Goal: Register for event/course

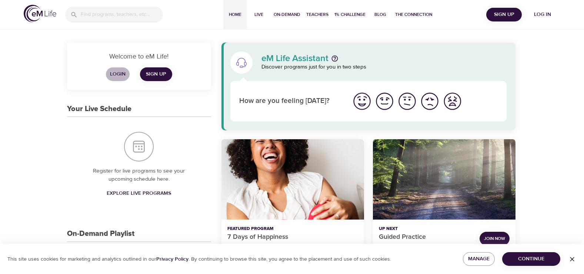
click at [120, 73] on span "Login" at bounding box center [118, 74] width 18 height 9
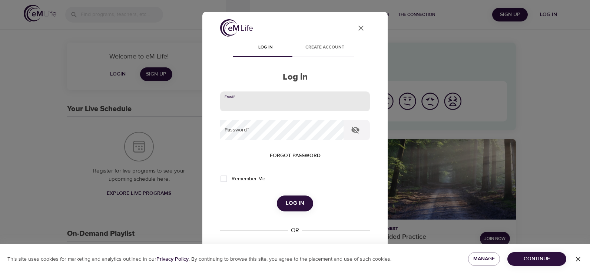
click at [247, 98] on input "email" at bounding box center [295, 101] width 150 height 20
type input "[EMAIL_ADDRESS][DOMAIN_NAME]"
click at [277, 196] on button "Log in" at bounding box center [295, 204] width 36 height 16
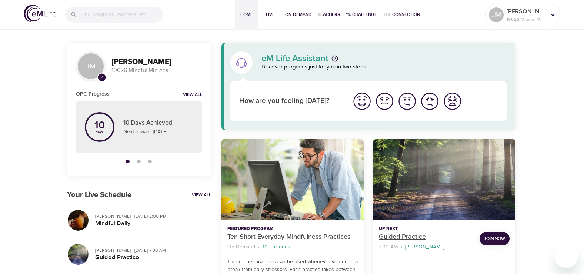
click at [395, 235] on p "Guided Practice" at bounding box center [426, 237] width 95 height 10
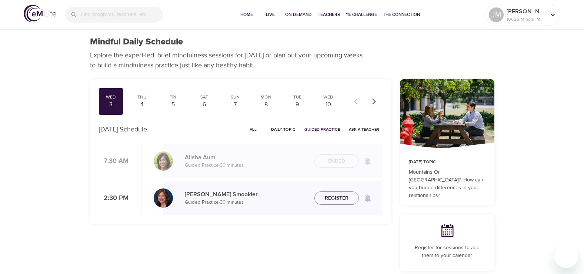
click at [378, 100] on button "button" at bounding box center [374, 101] width 16 height 16
click at [268, 100] on div "22" at bounding box center [266, 104] width 19 height 9
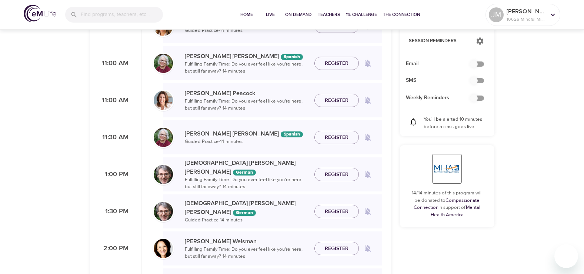
scroll to position [259, 0]
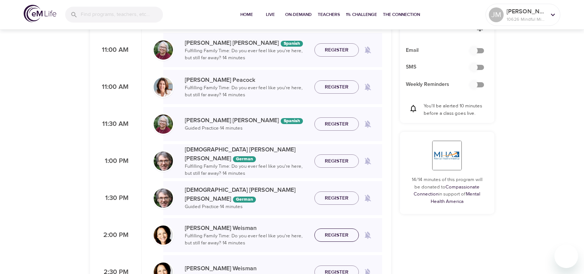
click at [339, 233] on span "Register" at bounding box center [337, 235] width 24 height 9
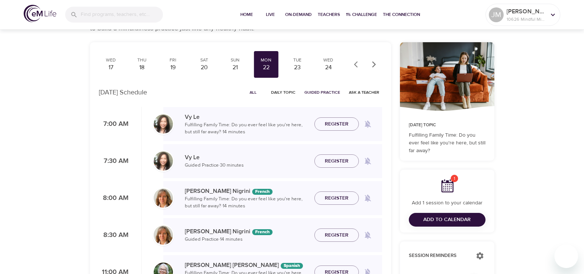
scroll to position [0, 0]
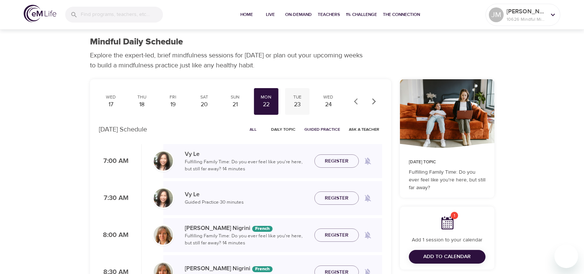
click at [300, 101] on div "23" at bounding box center [297, 104] width 19 height 9
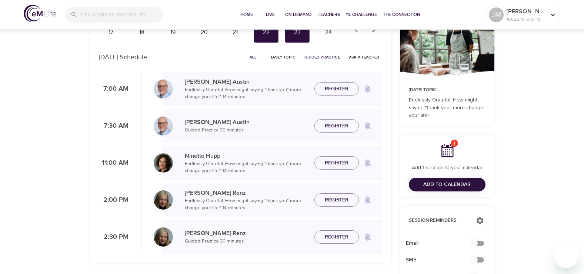
scroll to position [74, 0]
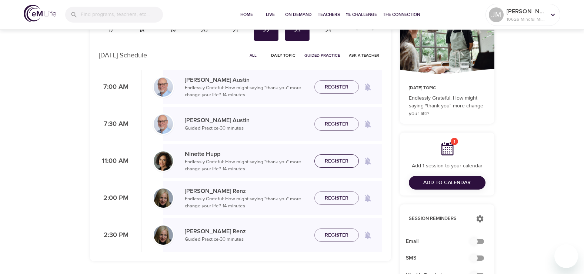
click at [340, 159] on span "Register" at bounding box center [337, 161] width 24 height 9
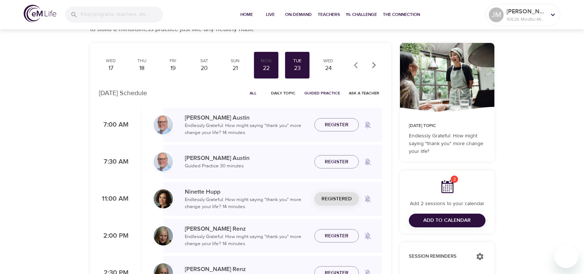
scroll to position [0, 0]
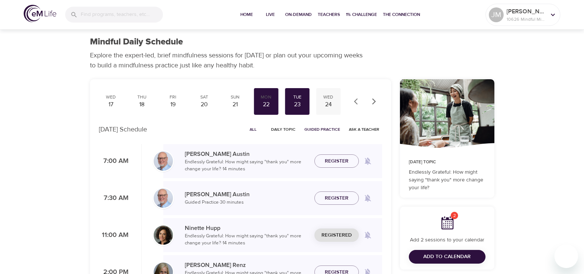
click at [329, 101] on div "24" at bounding box center [328, 104] width 19 height 9
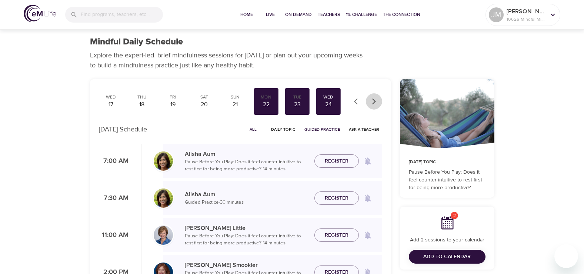
click at [374, 102] on icon "button" at bounding box center [374, 101] width 4 height 6
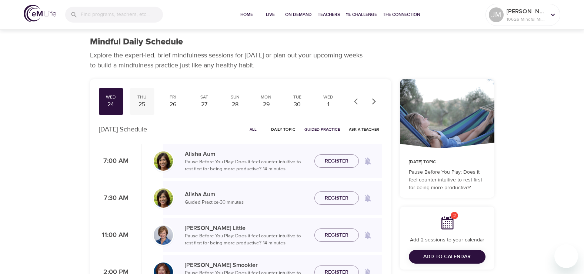
click at [138, 99] on div "Thu" at bounding box center [142, 97] width 19 height 6
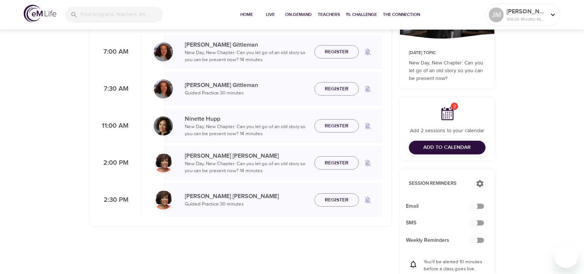
scroll to position [111, 0]
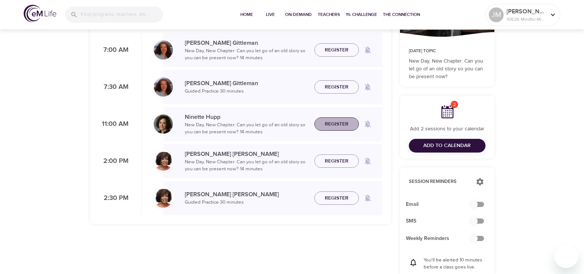
click at [345, 123] on span "Register" at bounding box center [337, 124] width 24 height 9
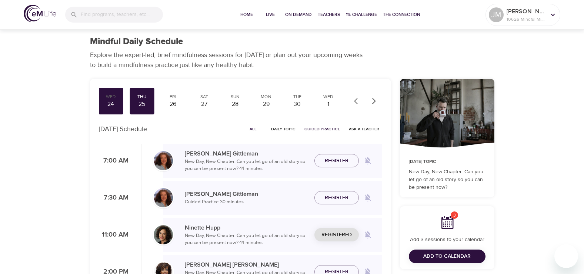
scroll to position [0, 0]
click at [173, 101] on div "26" at bounding box center [173, 104] width 19 height 9
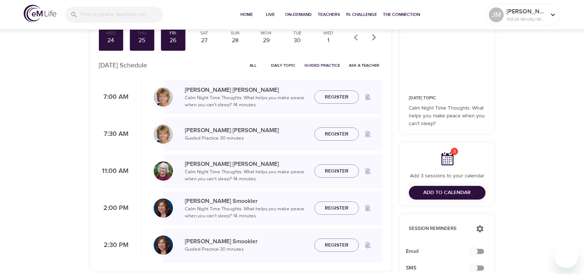
scroll to position [74, 0]
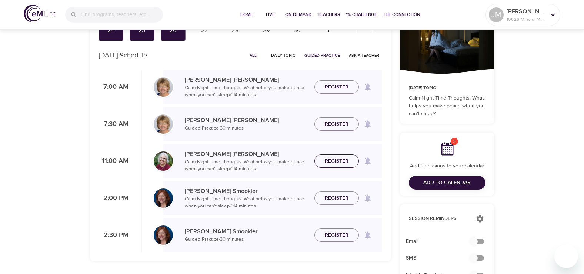
click at [330, 160] on span "Register" at bounding box center [337, 161] width 24 height 9
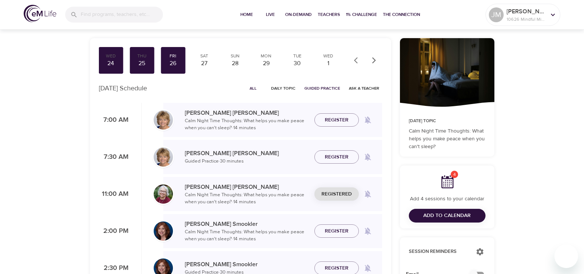
scroll to position [0, 0]
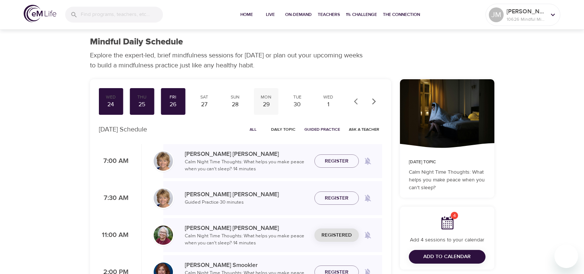
click at [269, 103] on div "29" at bounding box center [266, 104] width 19 height 9
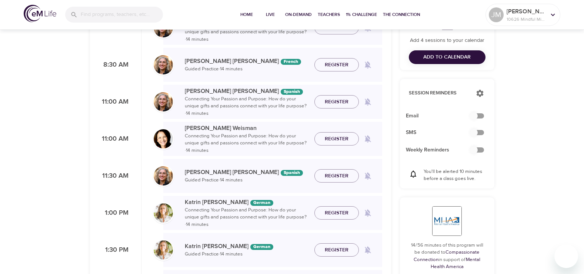
scroll to position [185, 0]
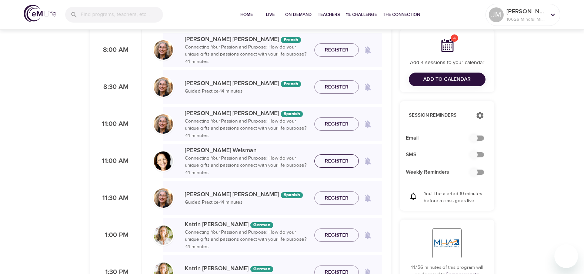
click at [344, 158] on span "Register" at bounding box center [337, 161] width 24 height 9
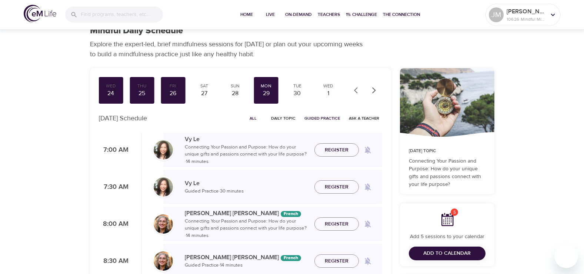
scroll to position [0, 0]
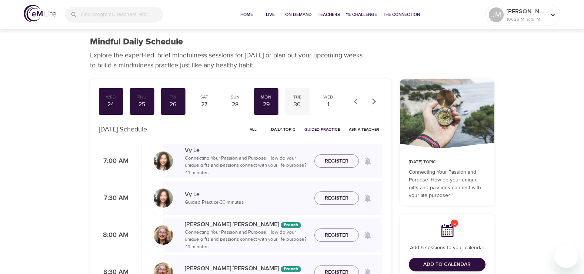
click at [298, 100] on div "30" at bounding box center [297, 104] width 19 height 9
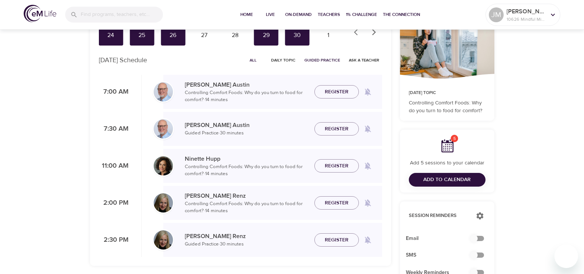
scroll to position [74, 0]
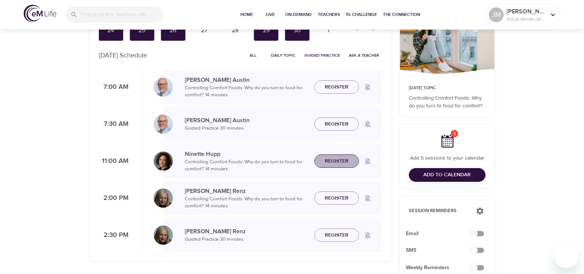
click at [330, 163] on span "Register" at bounding box center [337, 161] width 24 height 9
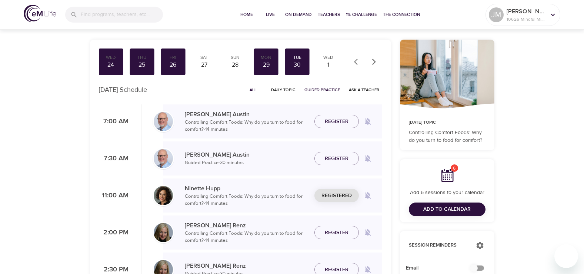
scroll to position [0, 0]
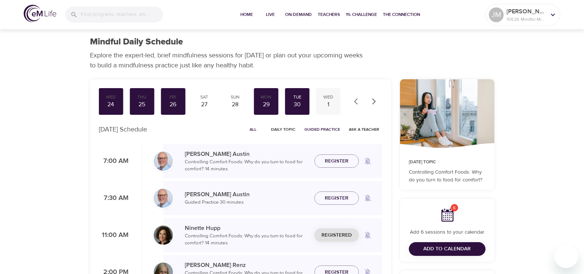
click at [327, 99] on div "Wed" at bounding box center [328, 97] width 19 height 6
